Goal: Check status: Check status

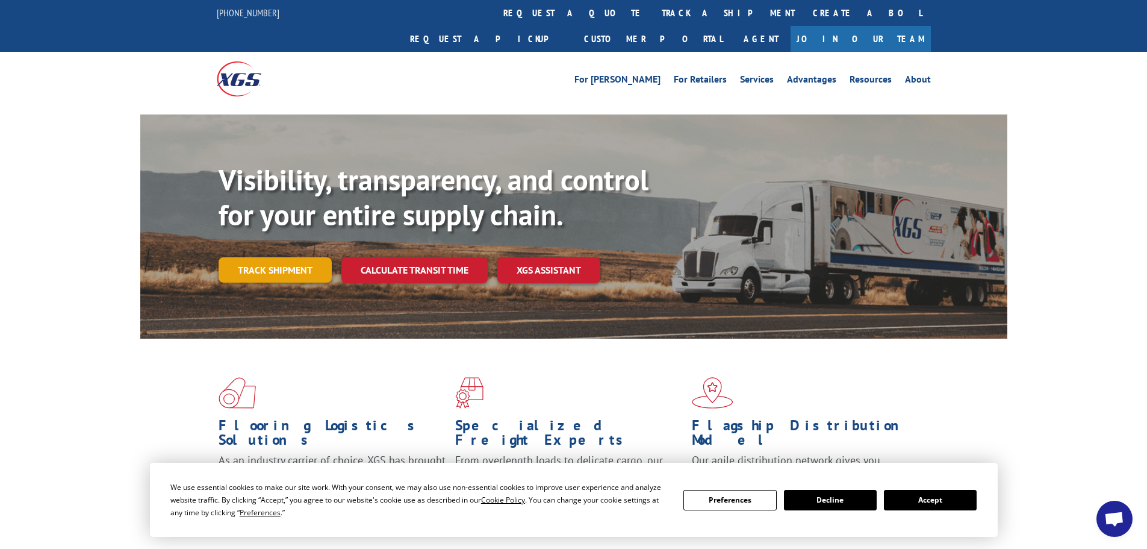
click at [260, 257] on link "Track shipment" at bounding box center [275, 269] width 113 height 25
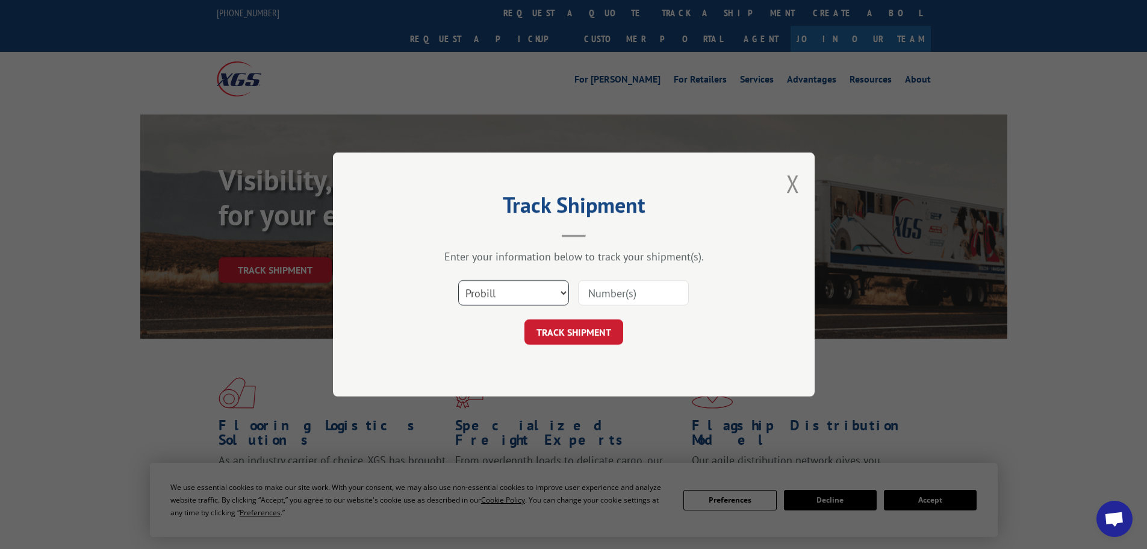
click at [534, 294] on select "Select category... Probill BOL PO" at bounding box center [513, 292] width 111 height 25
select select "bol"
click at [458, 280] on select "Select category... Probill BOL PO" at bounding box center [513, 292] width 111 height 25
click at [612, 285] on input at bounding box center [633, 292] width 111 height 25
paste input "5618817"
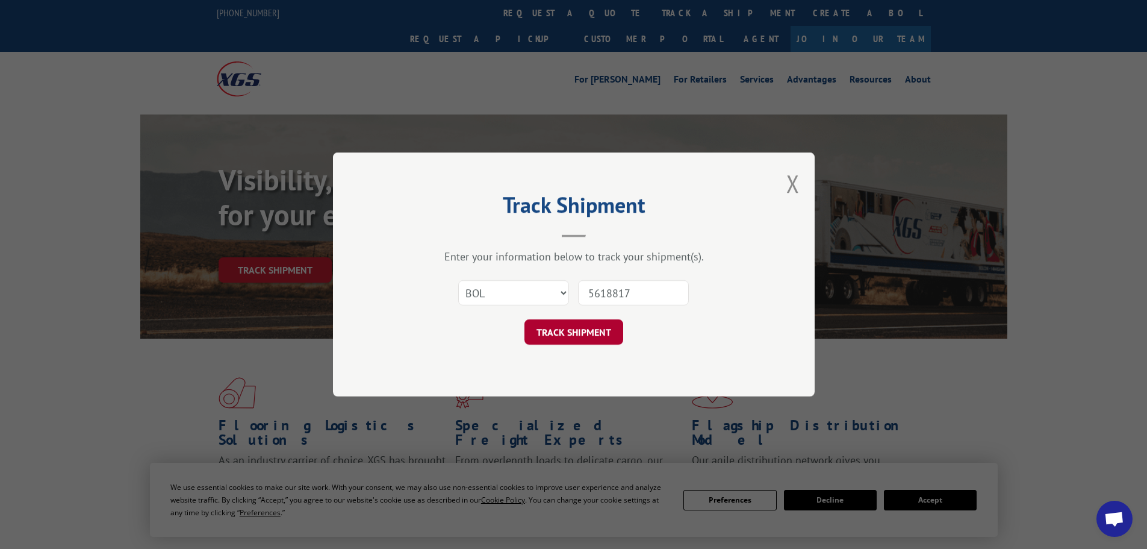
type input "5618817"
click at [577, 335] on button "TRACK SHIPMENT" at bounding box center [574, 331] width 99 height 25
